Goal: Complete application form

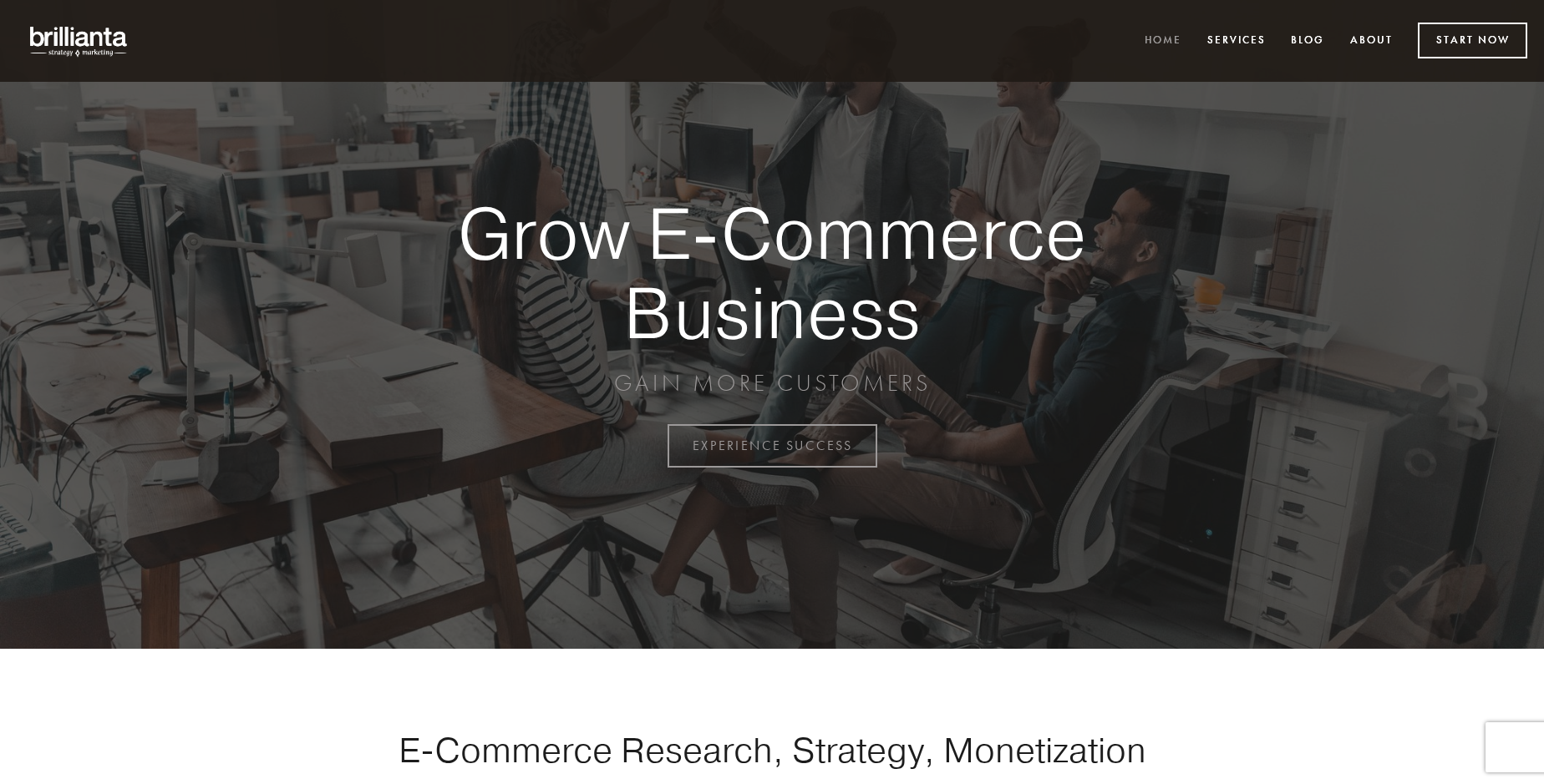
scroll to position [4378, 0]
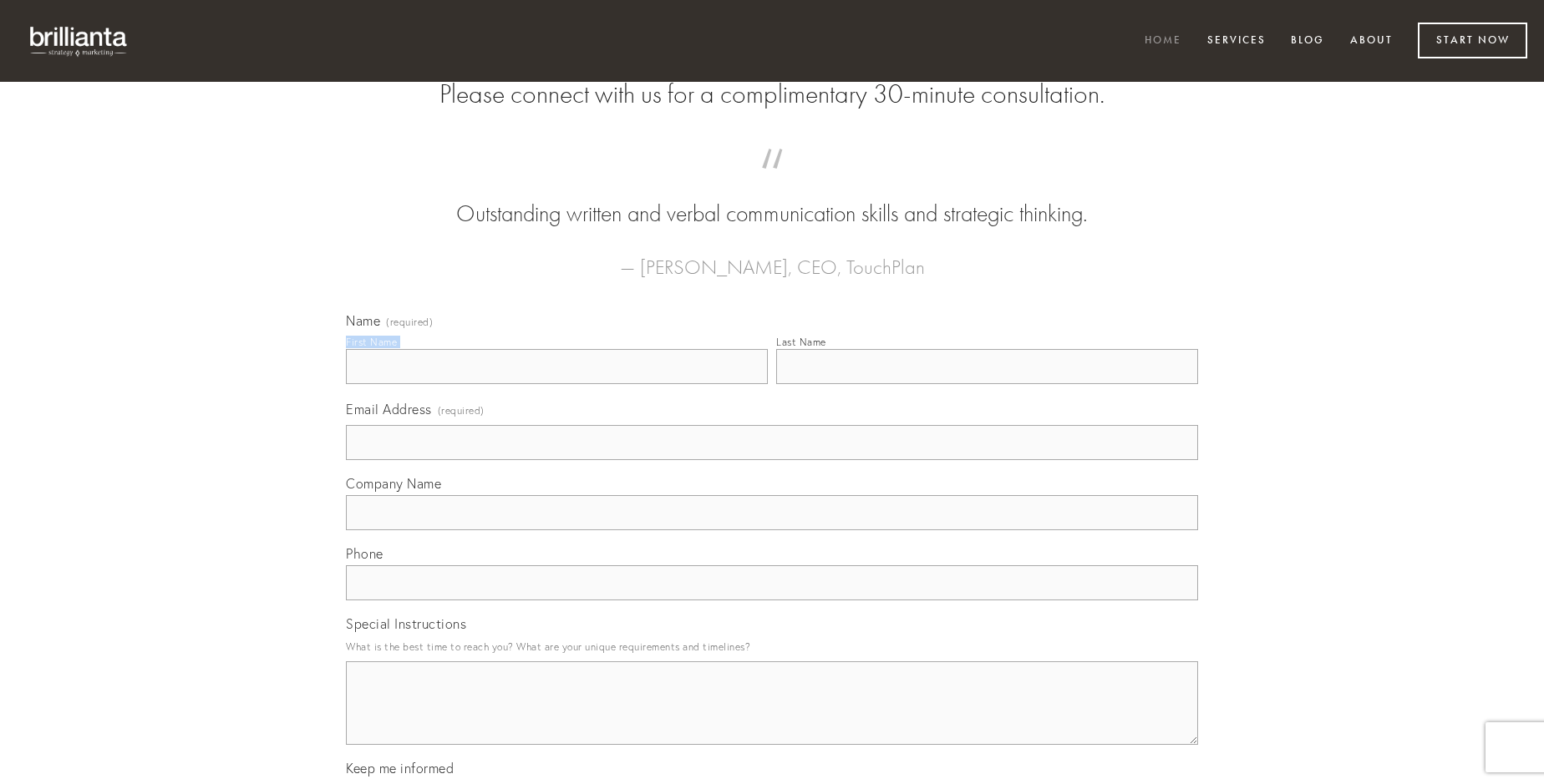
type input "[PERSON_NAME]"
click at [986, 384] on input "Last Name" at bounding box center [986, 366] width 422 height 35
type input "[PERSON_NAME]"
click at [772, 460] on input "Email Address (required)" at bounding box center [772, 442] width 853 height 35
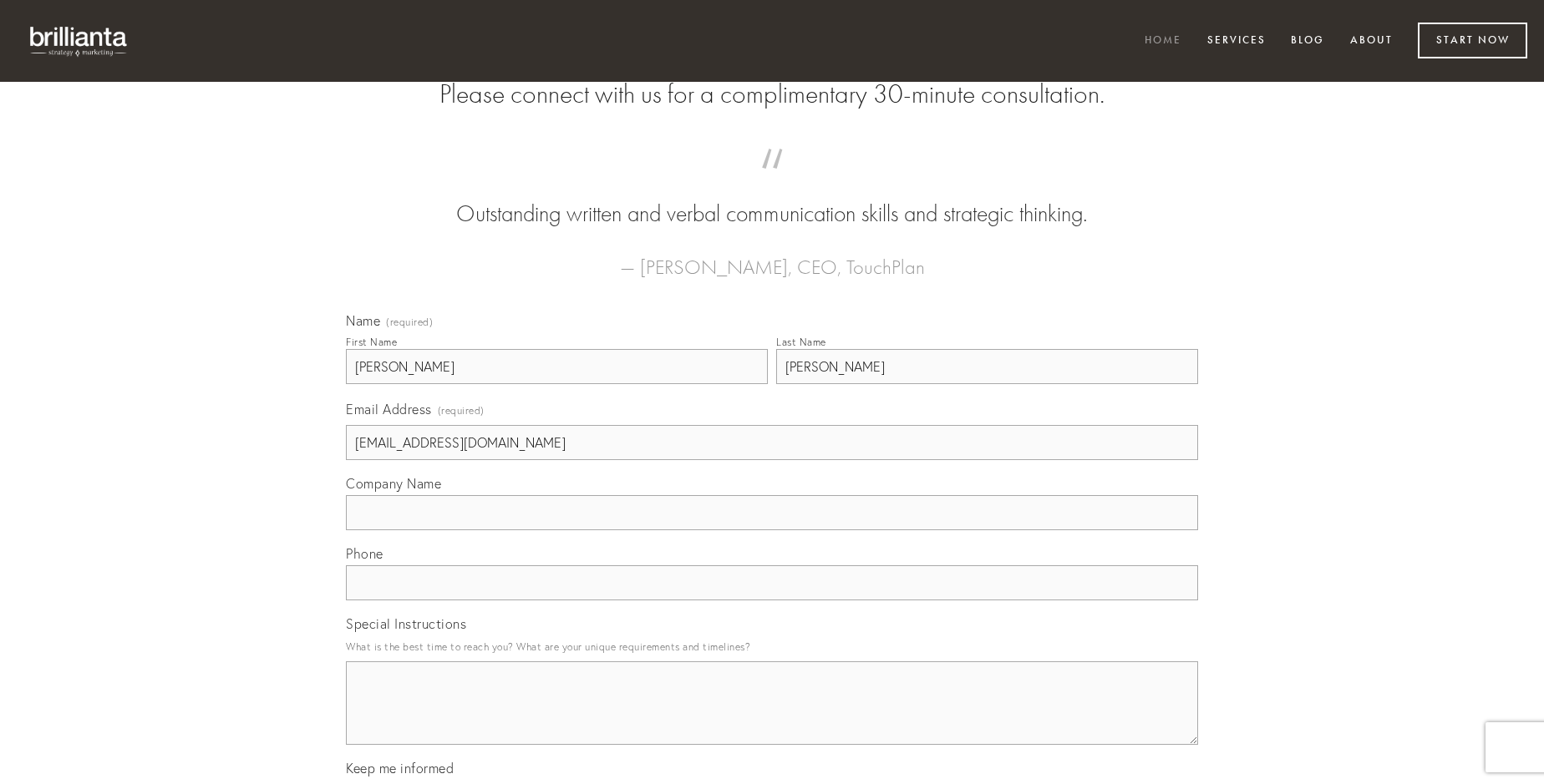
type input "[EMAIL_ADDRESS][DOMAIN_NAME]"
click at [772, 530] on input "Company Name" at bounding box center [772, 512] width 853 height 35
type input "video"
click at [772, 601] on input "text" at bounding box center [772, 582] width 853 height 35
click at [772, 718] on textarea "Special Instructions" at bounding box center [772, 703] width 853 height 84
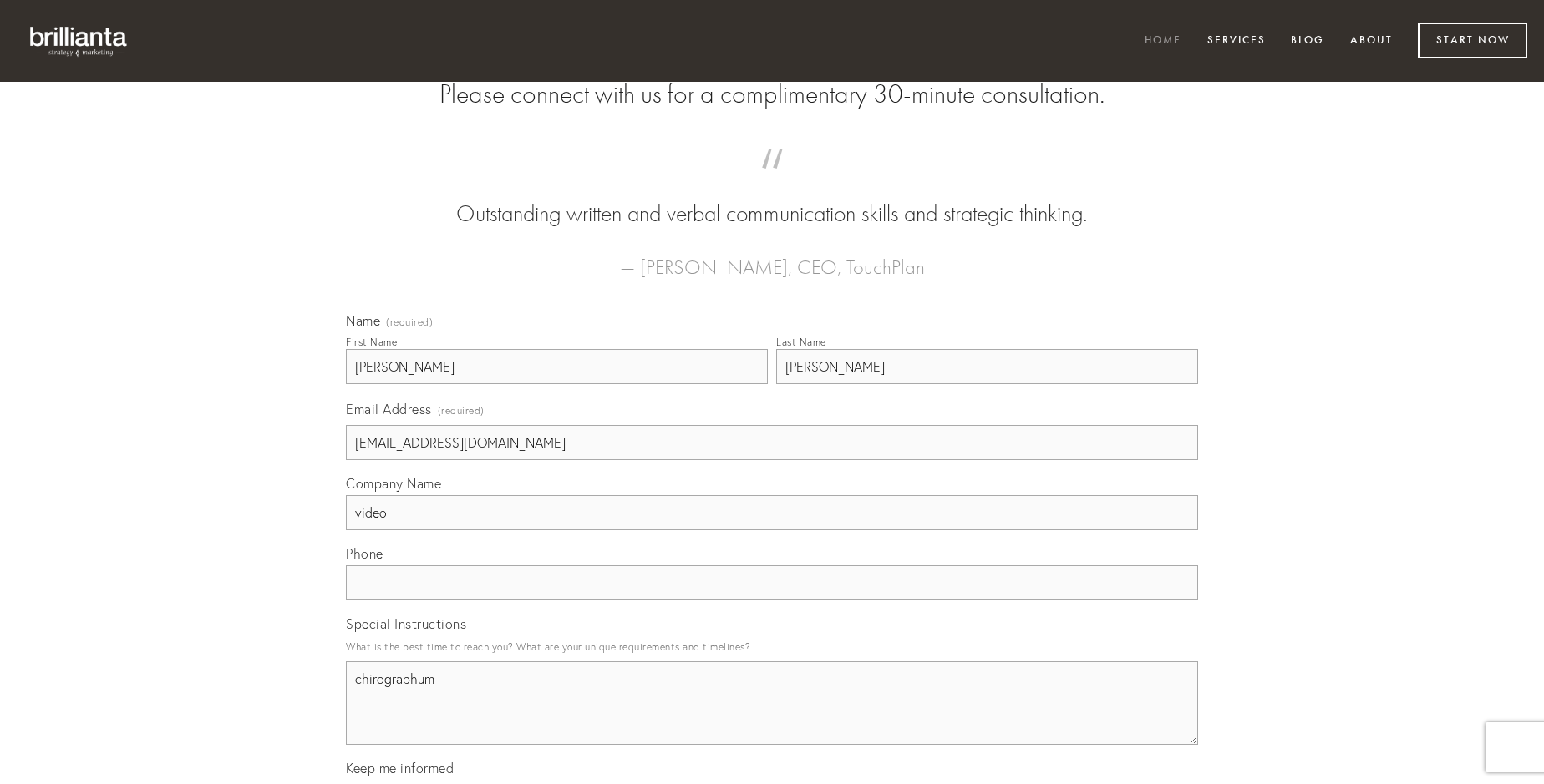
type textarea "chirographum"
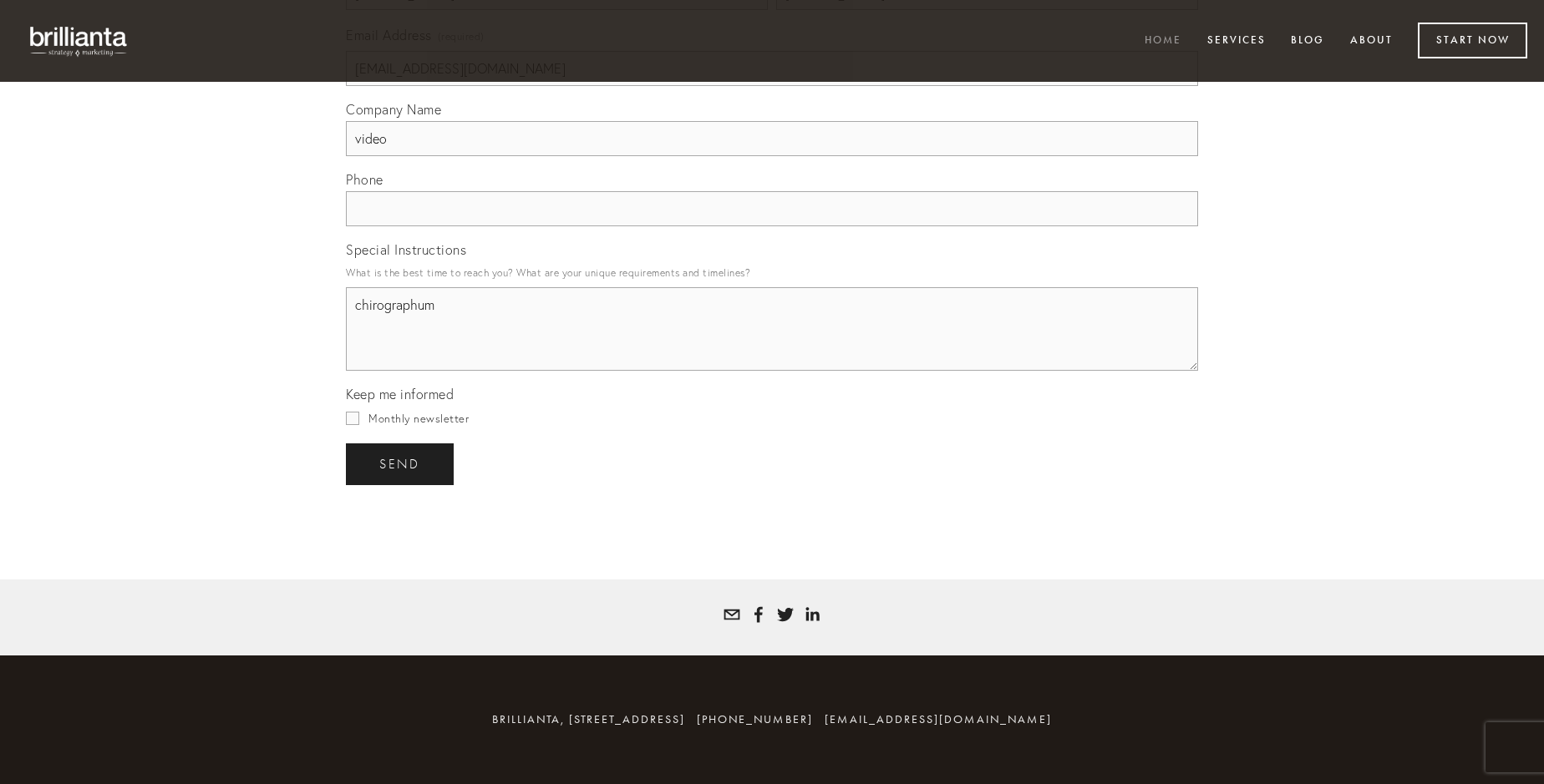
click at [401, 464] on span "send" at bounding box center [400, 464] width 41 height 15
